Goal: Information Seeking & Learning: Learn about a topic

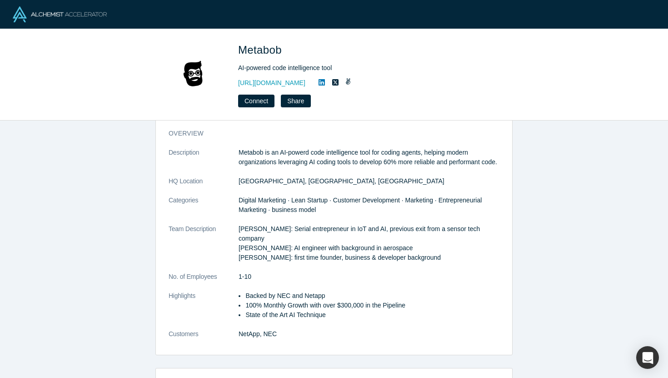
scroll to position [59, 0]
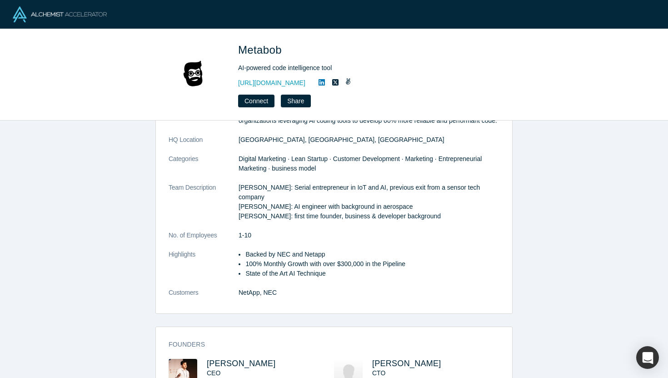
click at [319, 259] on li "Backed by NEC and Netapp" at bounding box center [372, 254] width 254 height 10
copy li "Netapp"
